Goal: Task Accomplishment & Management: Manage account settings

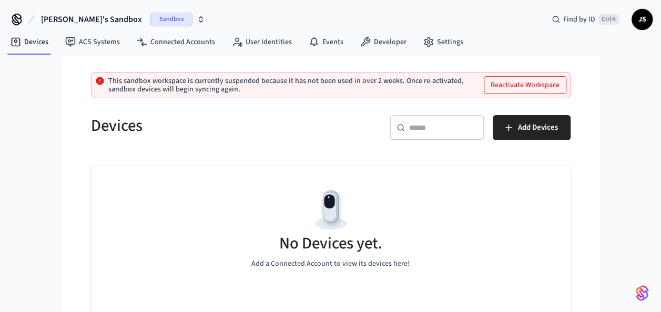
click at [637, 27] on span "JS" at bounding box center [641, 19] width 19 height 19
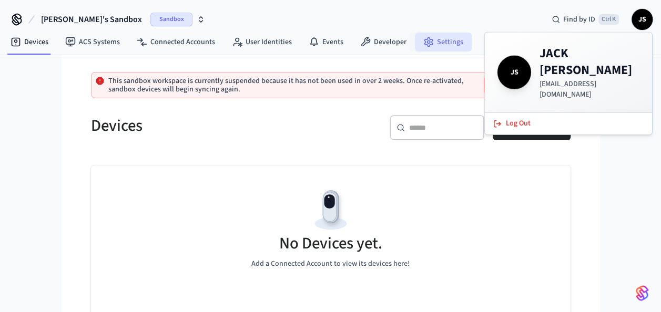
click at [433, 39] on link "Settings" at bounding box center [443, 42] width 57 height 19
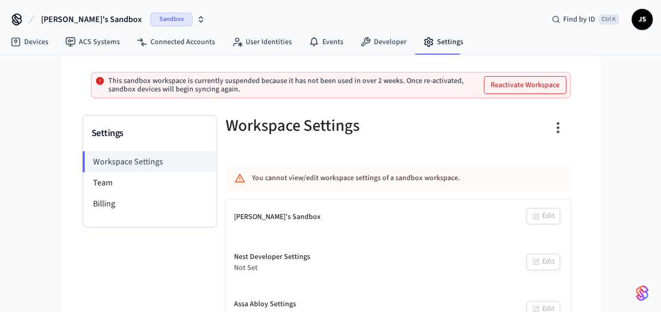
click at [150, 16] on span "Sandbox" at bounding box center [171, 20] width 42 height 14
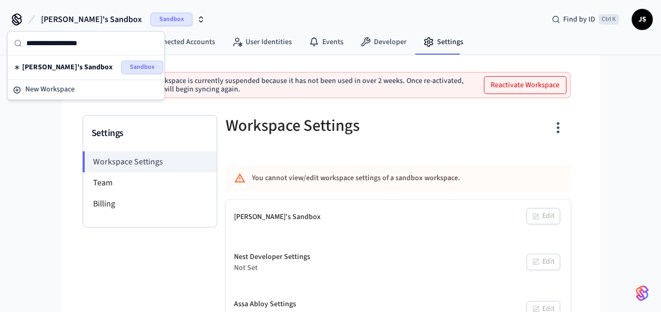
click at [46, 144] on div "[PERSON_NAME]'s Sandbox Sandbox Find by ID Ctrl K JS Devices ACS Systems Connec…" at bounding box center [330, 165] width 661 height 330
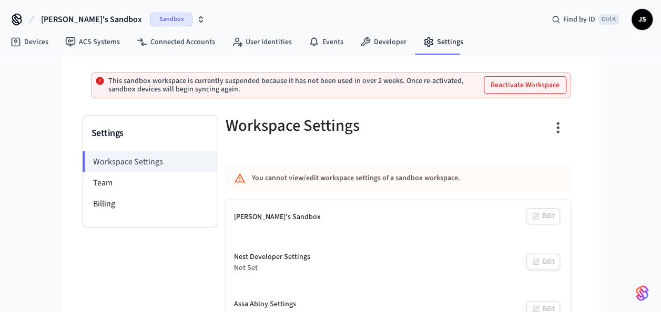
scroll to position [16, 0]
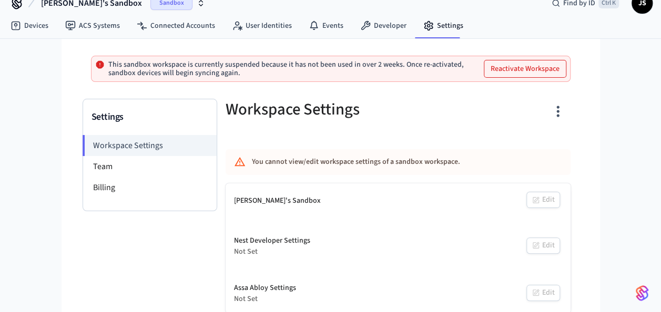
click at [519, 67] on button "Reactivate Workspace" at bounding box center [524, 68] width 81 height 17
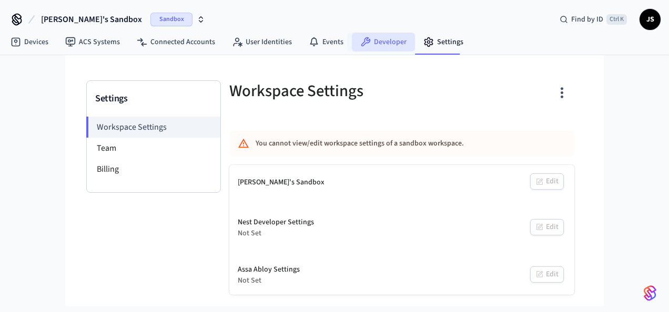
click at [385, 48] on link "Developer" at bounding box center [383, 42] width 63 height 19
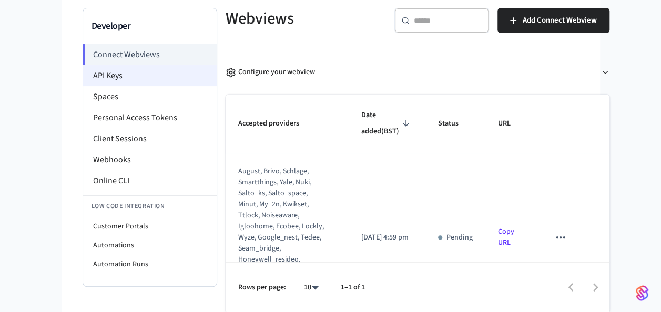
click at [167, 81] on li "API Keys" at bounding box center [149, 75] width 133 height 21
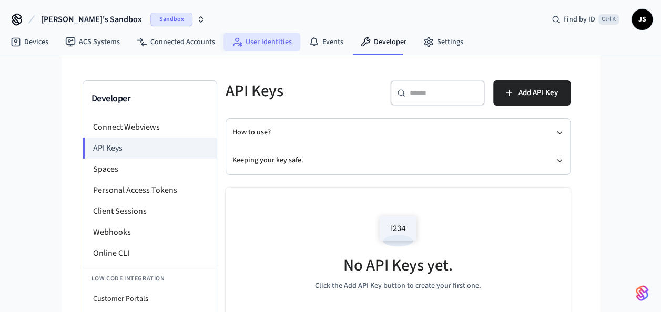
click at [246, 39] on link "User Identities" at bounding box center [261, 42] width 77 height 19
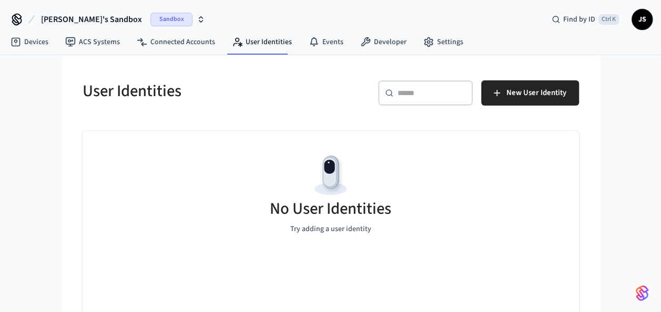
scroll to position [7, 0]
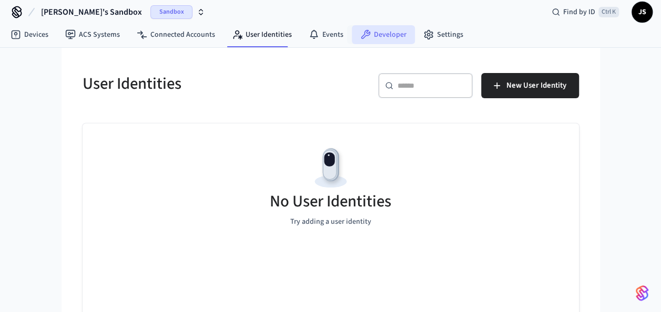
click at [377, 40] on link "Developer" at bounding box center [383, 34] width 63 height 19
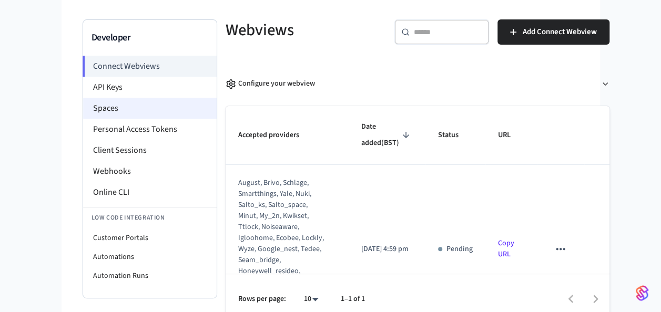
scroll to position [73, 0]
